Goal: Navigation & Orientation: Find specific page/section

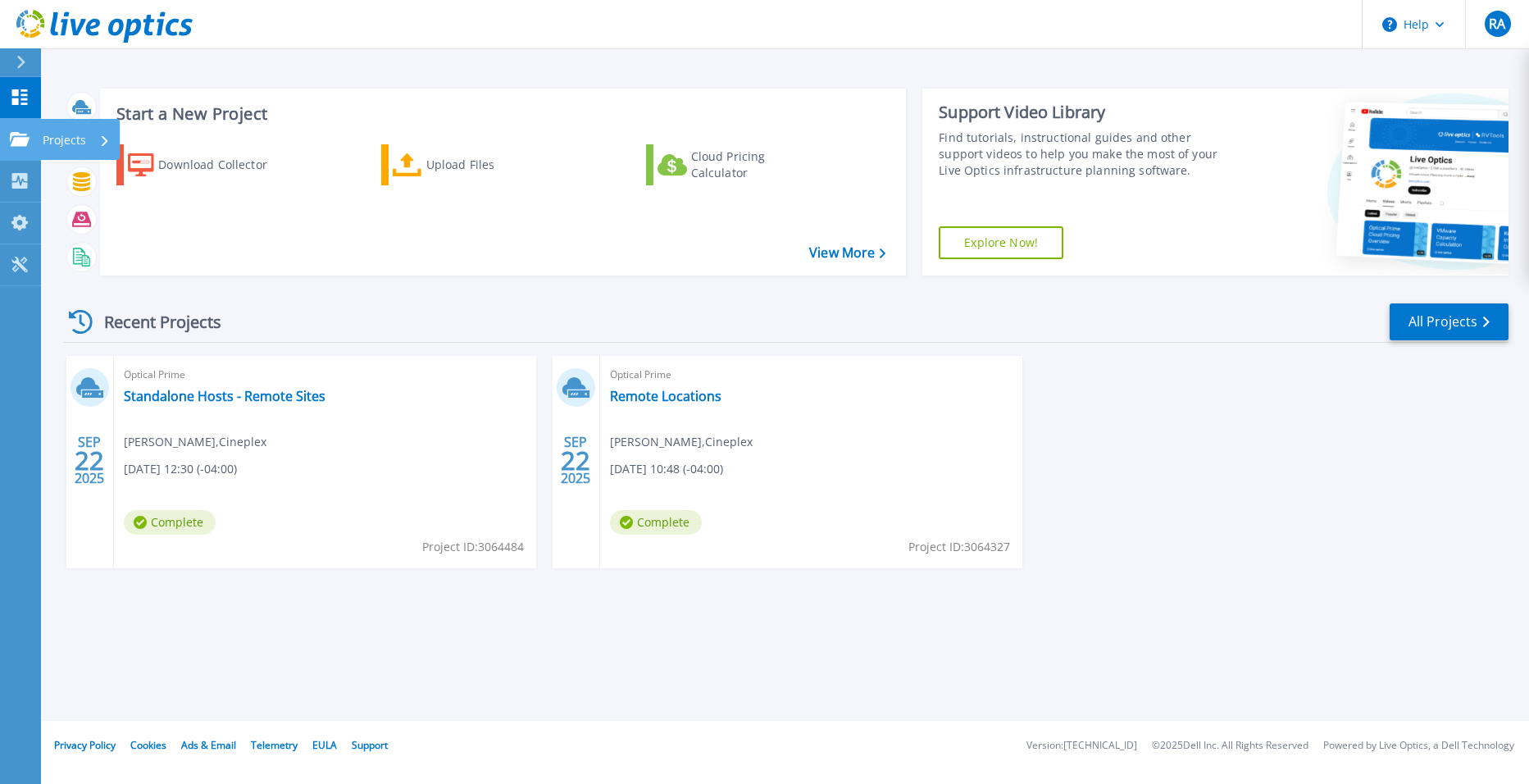
click at [71, 140] on p "Projects" at bounding box center [64, 140] width 44 height 43
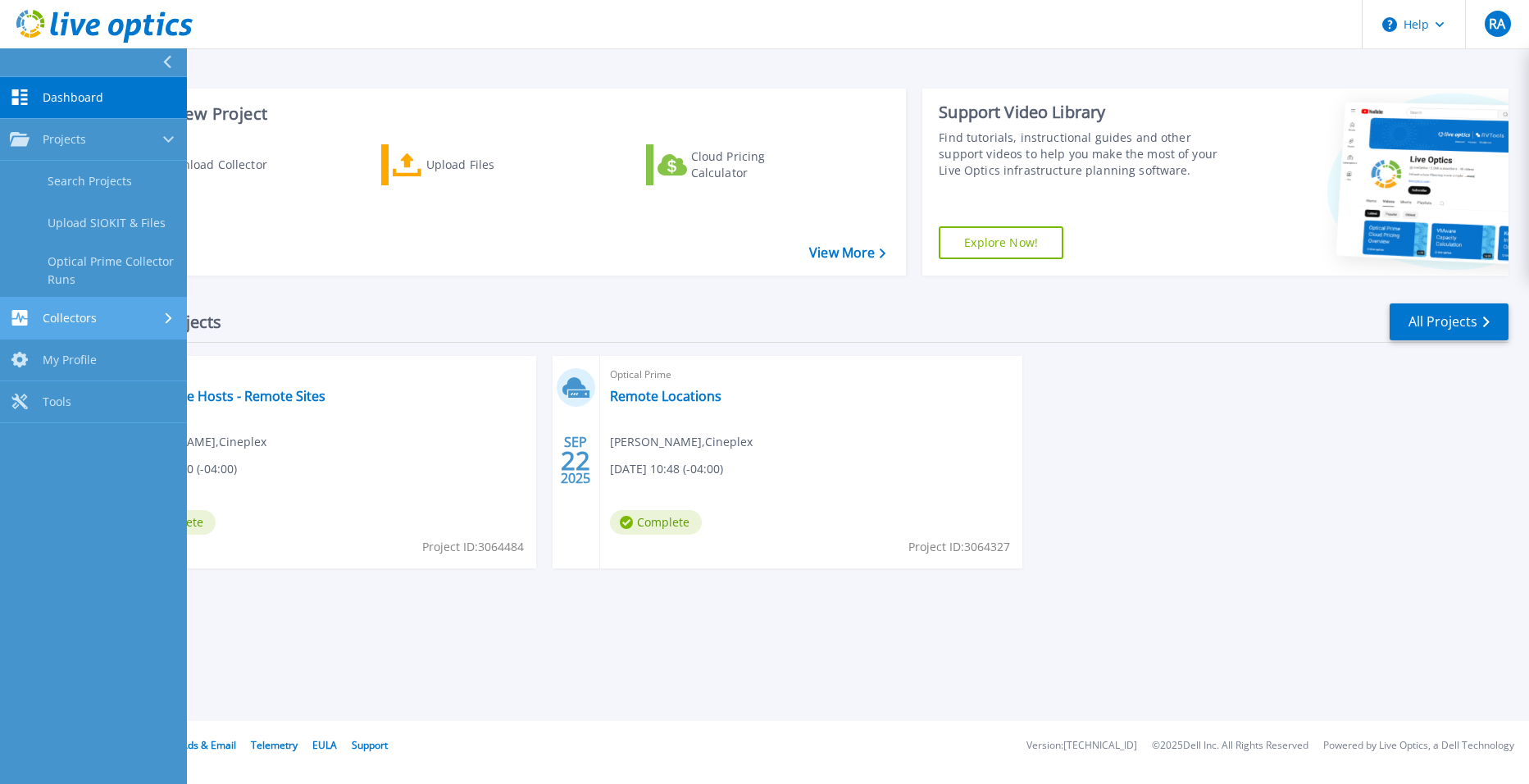
click at [100, 317] on div "Collectors" at bounding box center [93, 318] width 167 height 16
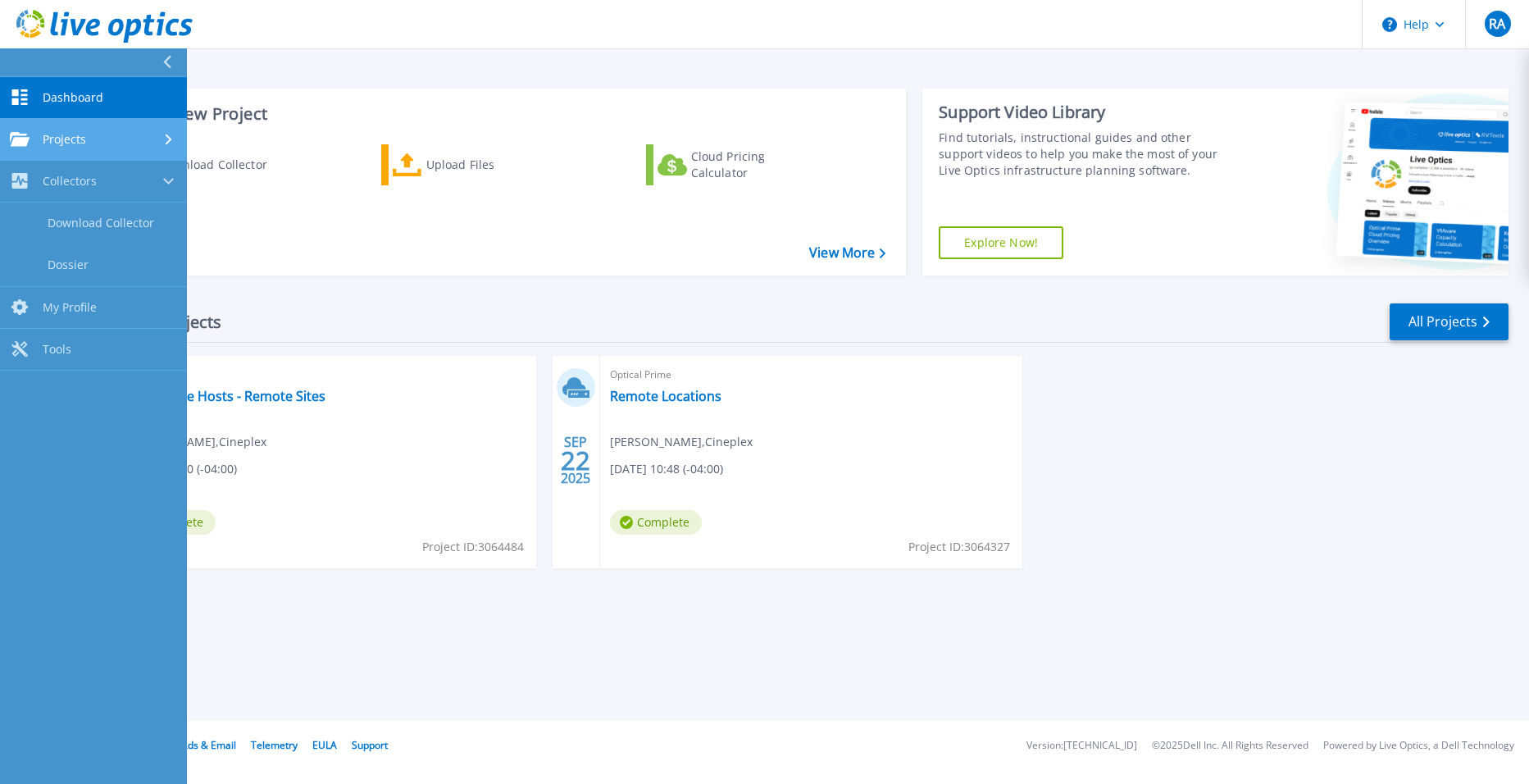
click at [73, 140] on span "Projects" at bounding box center [64, 140] width 44 height 15
click at [332, 243] on div "Download Collector Upload Files Cloud Pricing Calculator" at bounding box center [500, 199] width 795 height 136
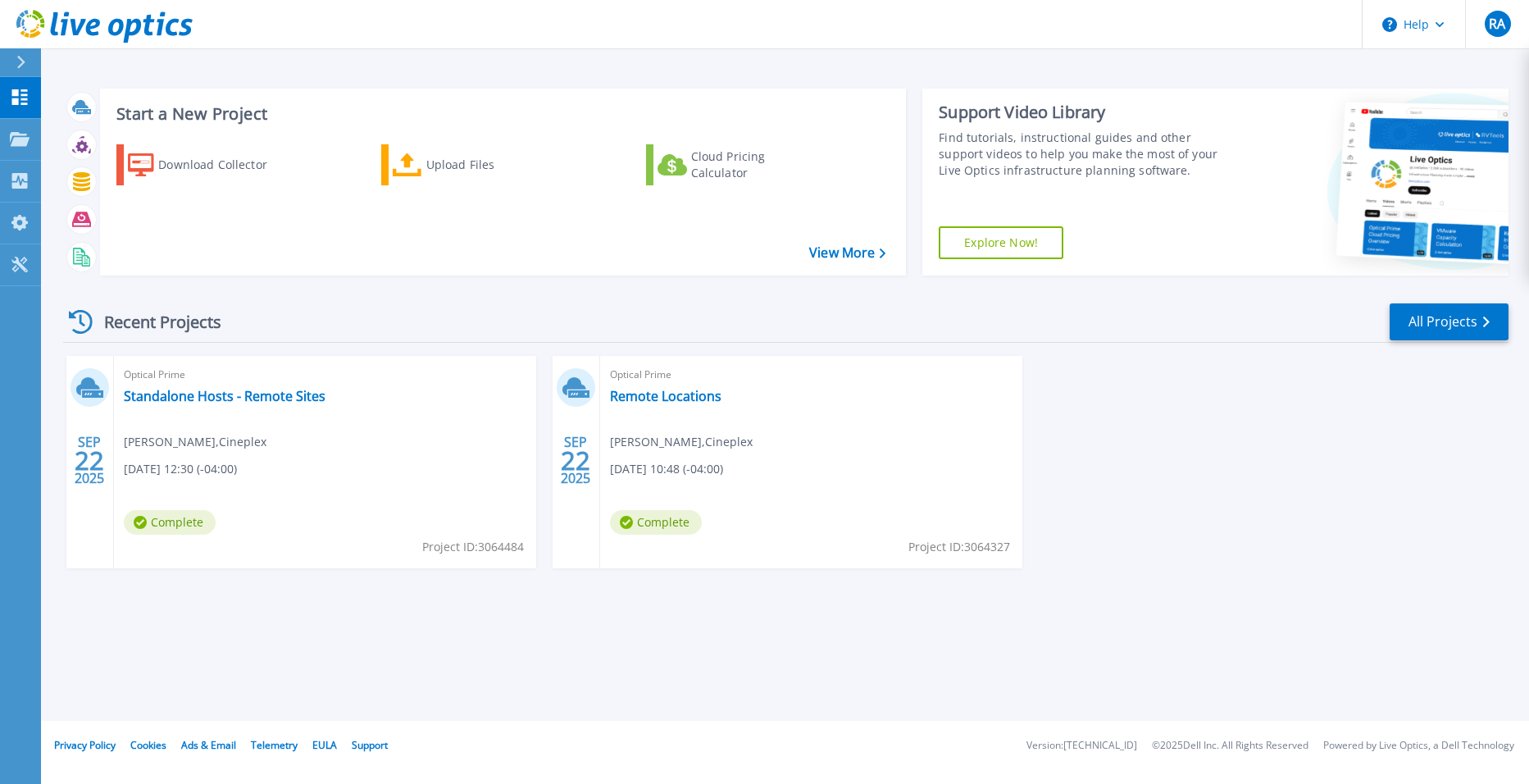
click at [1218, 416] on div "SEP 22 2025 Optical Prime Standalone Hosts - Remote Sites Raoof Ahmed , Cineple…" at bounding box center [779, 478] width 1459 height 245
click at [1429, 311] on link "All Projects" at bounding box center [1450, 322] width 119 height 37
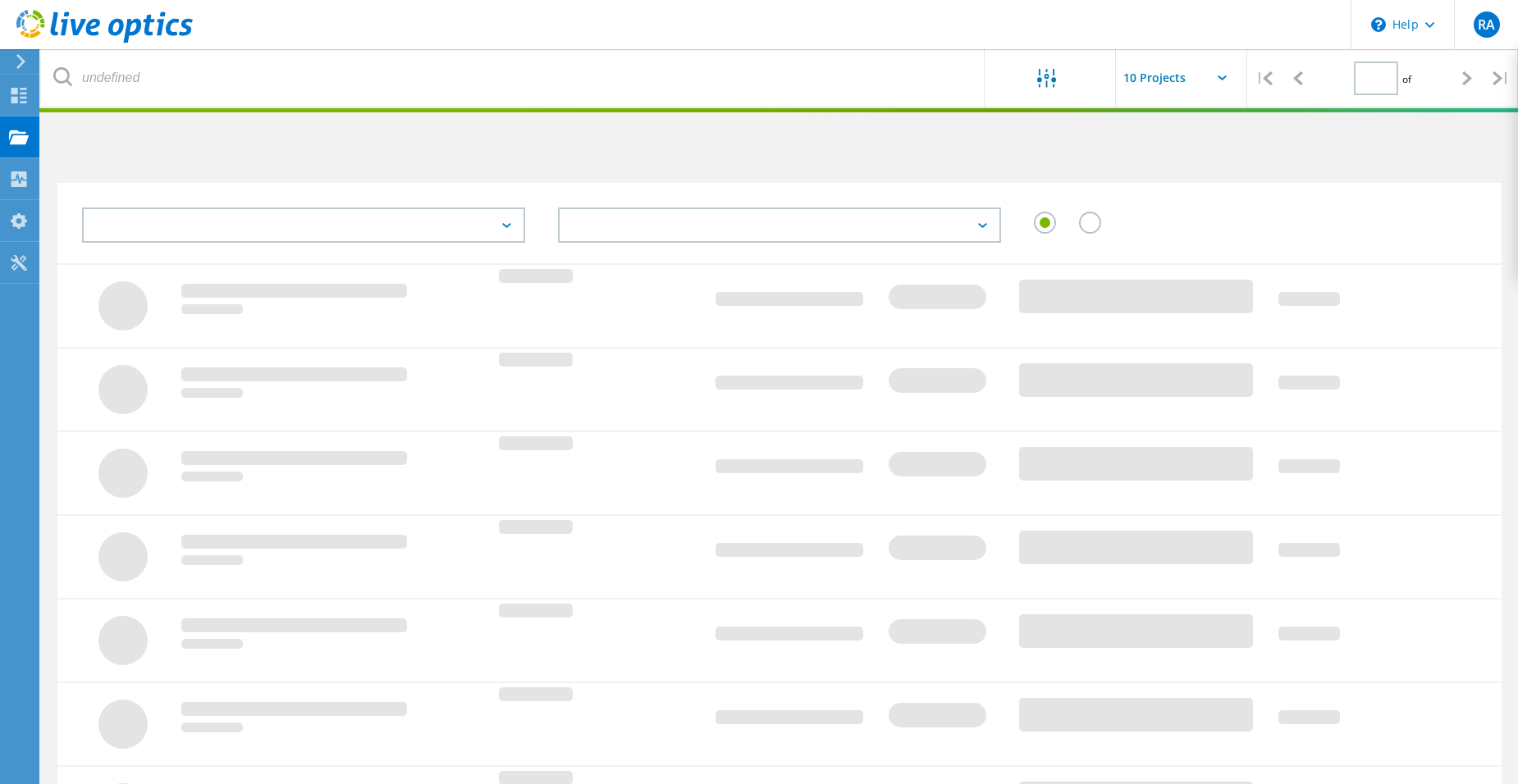
type input "1"
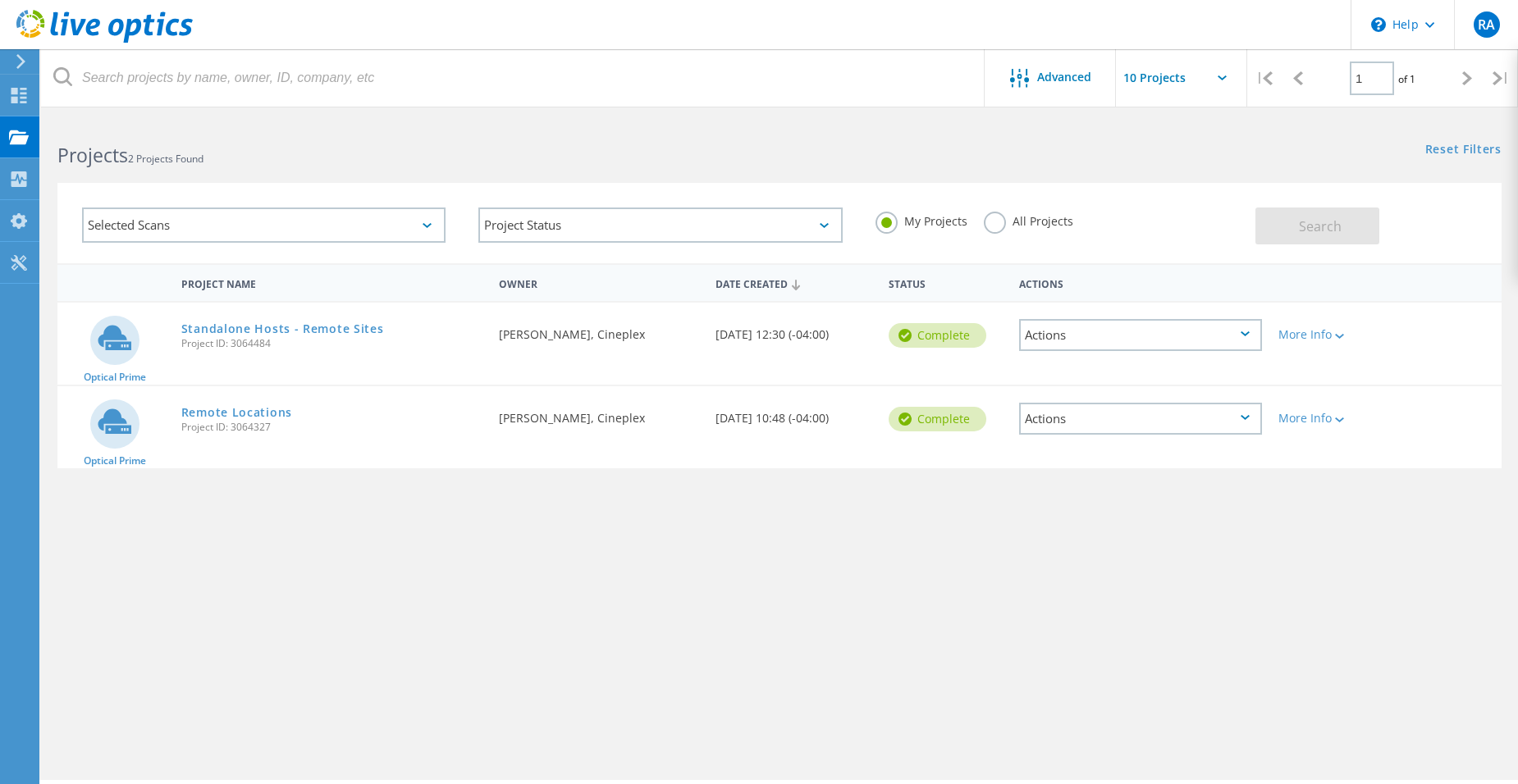
click at [280, 225] on div "Selected Scans" at bounding box center [263, 225] width 364 height 36
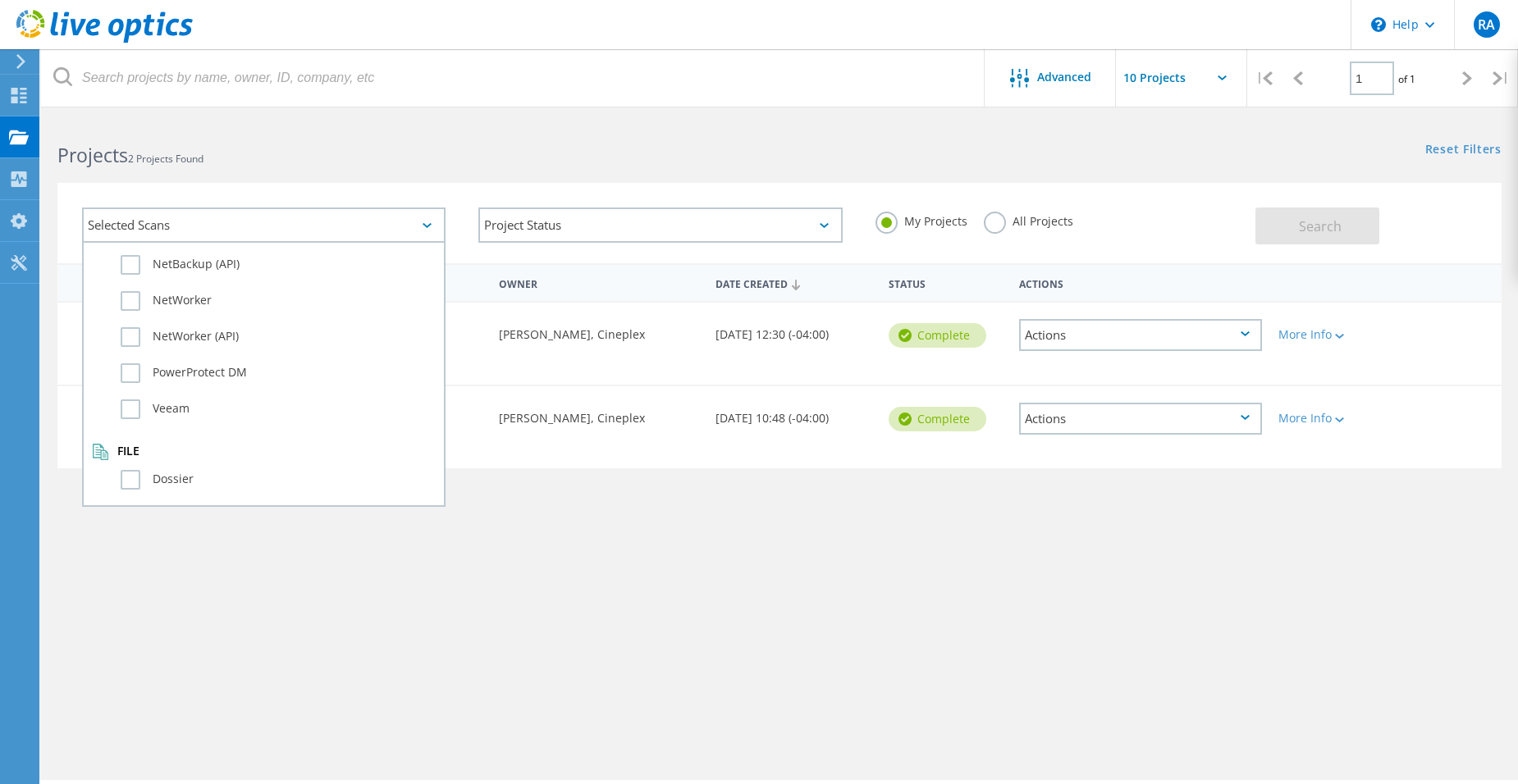
scroll to position [1153, 0]
click at [677, 619] on div "Project Name Owner Date Created Status Actions Optical Prime Standalone Hosts -…" at bounding box center [780, 476] width 1444 height 427
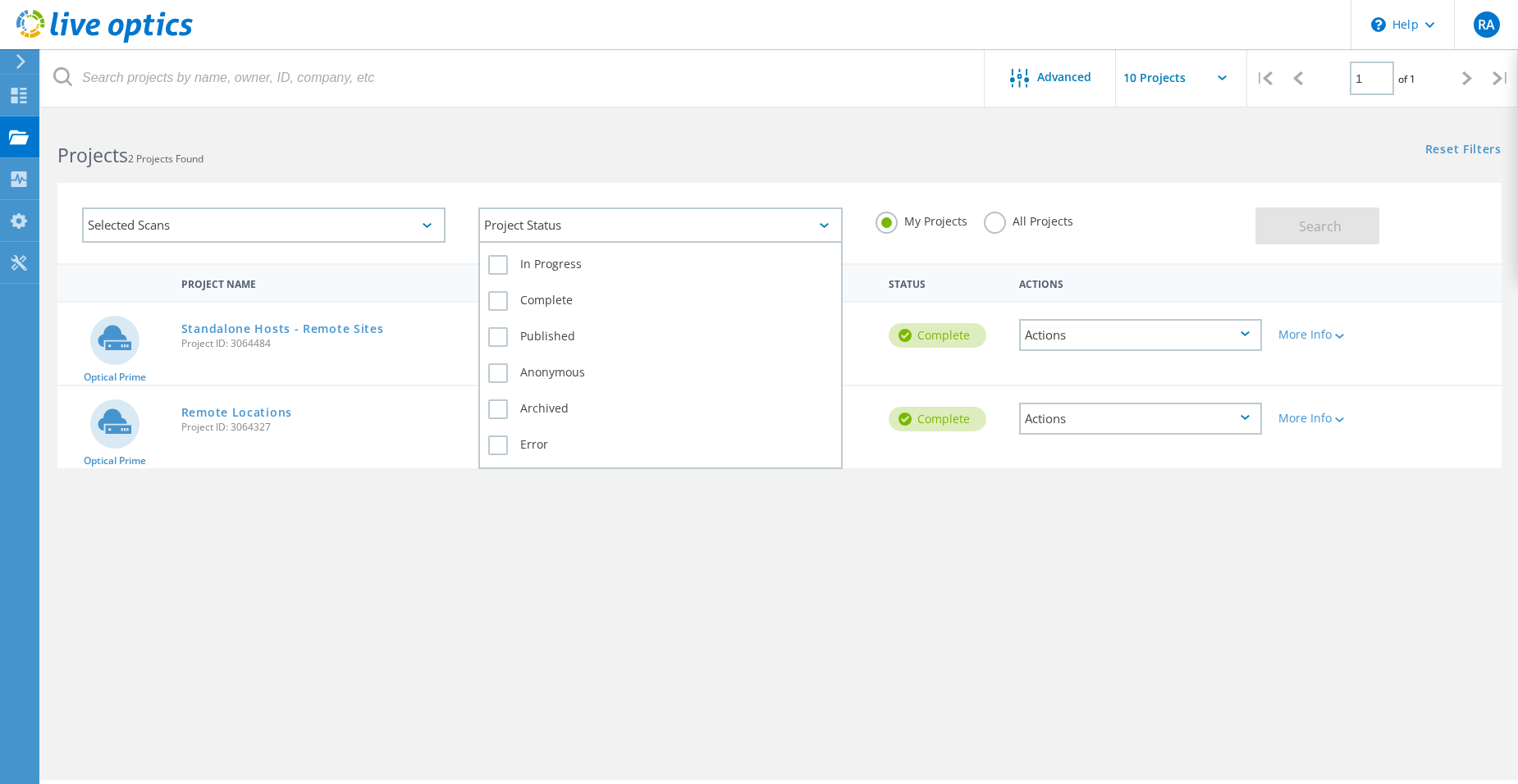
click at [574, 224] on div "Project Status" at bounding box center [660, 225] width 364 height 36
click at [576, 224] on div "Project Status" at bounding box center [660, 225] width 364 height 36
click at [672, 514] on div "Project Name Owner Date Created Status Actions Optical Prime Standalone Hosts -…" at bounding box center [780, 476] width 1444 height 427
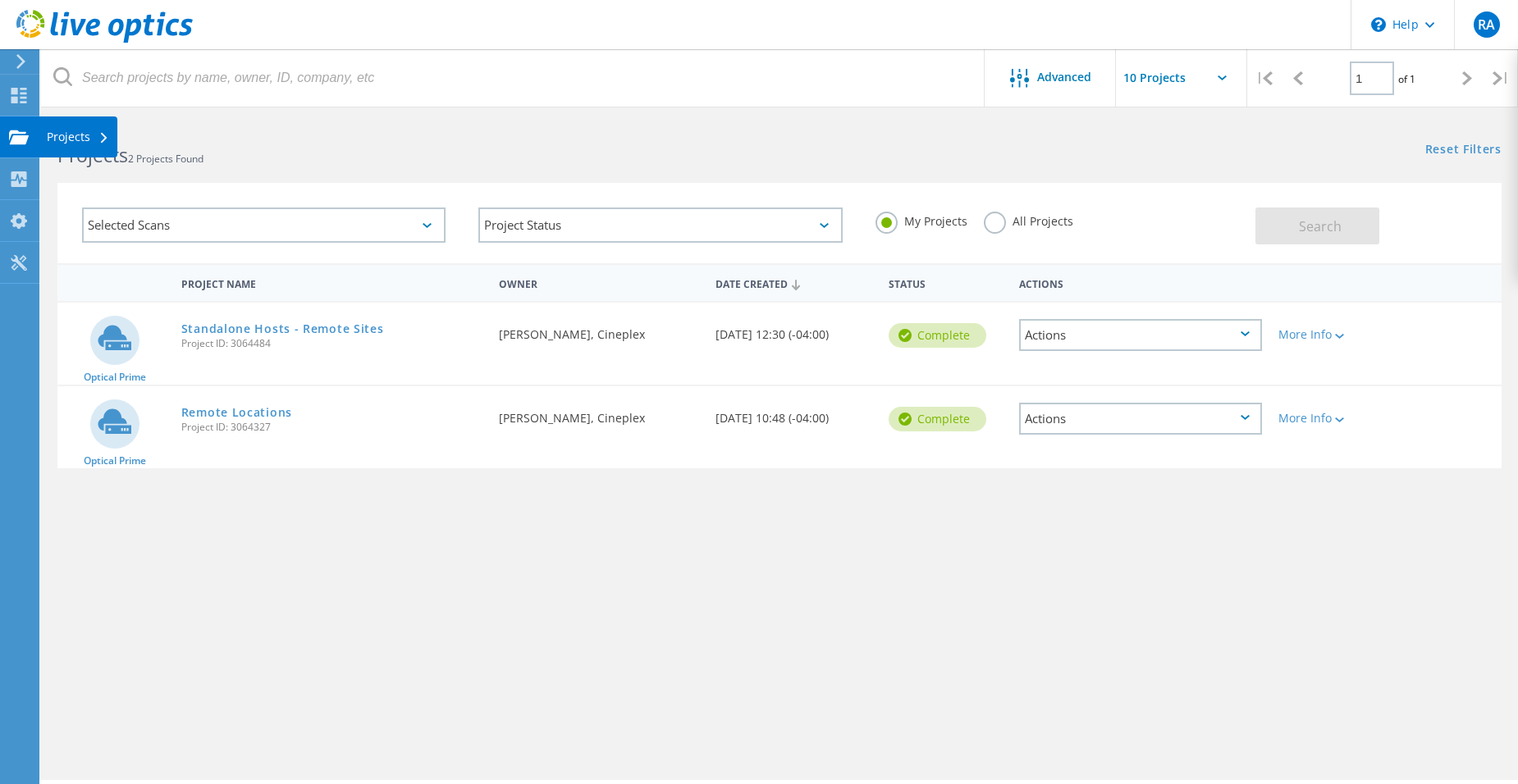
click at [87, 132] on div "Projects" at bounding box center [78, 137] width 62 height 12
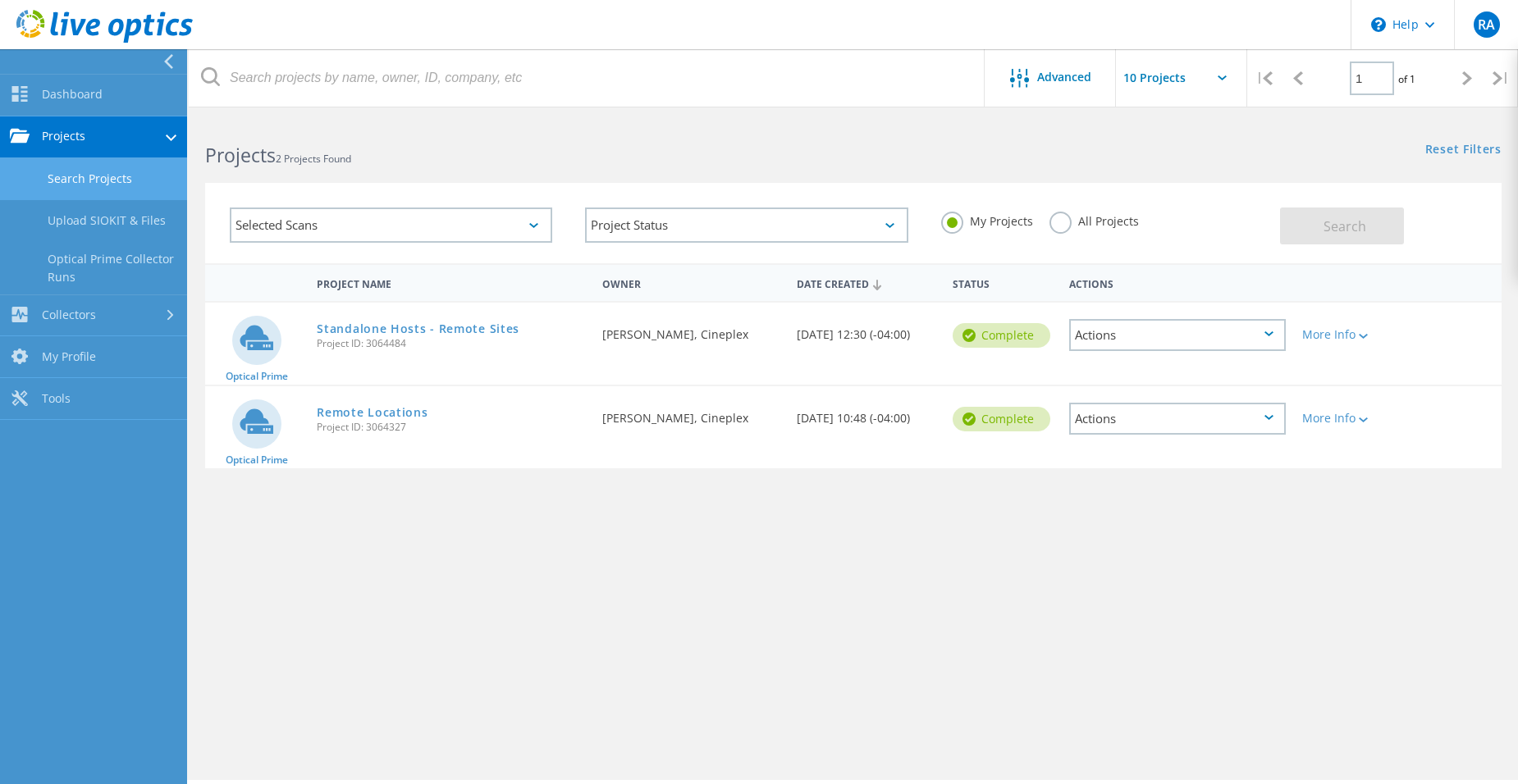
click at [510, 535] on div "Project Name Owner Date Created Status Actions Optical Prime Standalone Hosts -…" at bounding box center [853, 476] width 1296 height 427
